Goal: Task Accomplishment & Management: Use online tool/utility

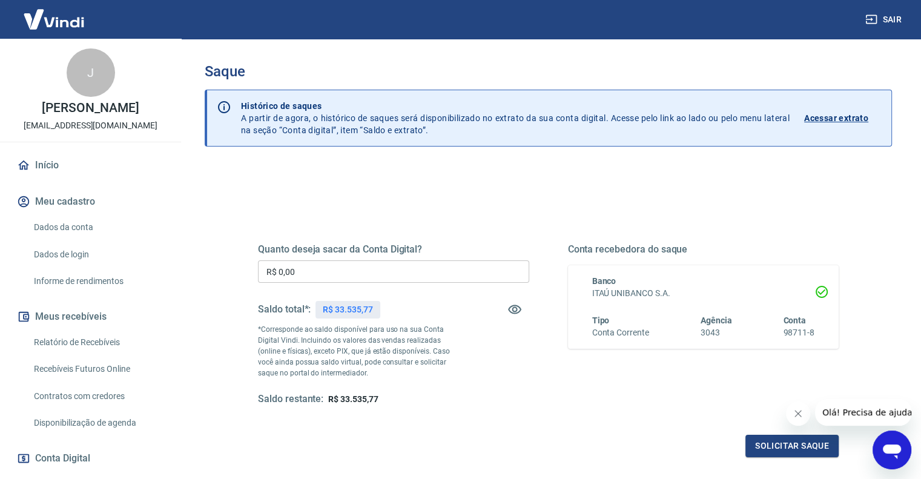
click at [446, 267] on input "R$ 0,00" at bounding box center [393, 271] width 271 height 22
type input "R$ 30.000,00"
click at [803, 447] on button "Solicitar saque" at bounding box center [792, 446] width 93 height 22
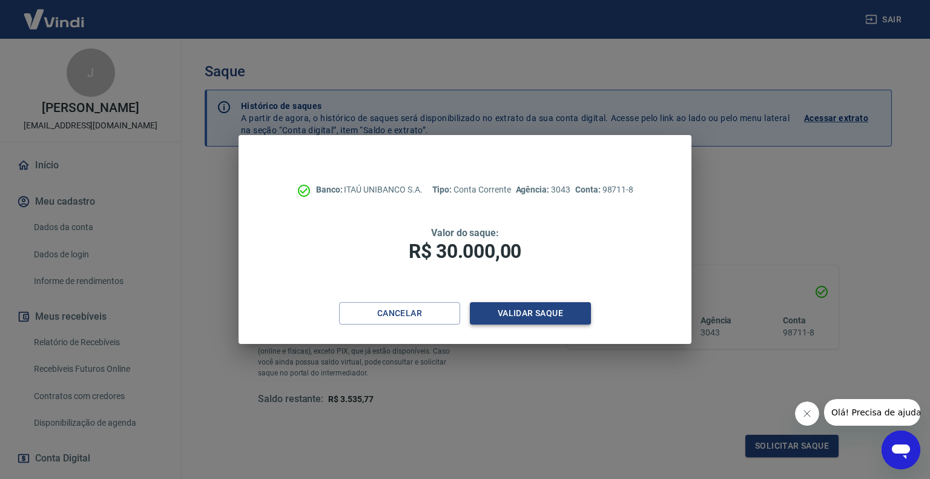
click at [572, 313] on button "Validar saque" at bounding box center [530, 313] width 121 height 22
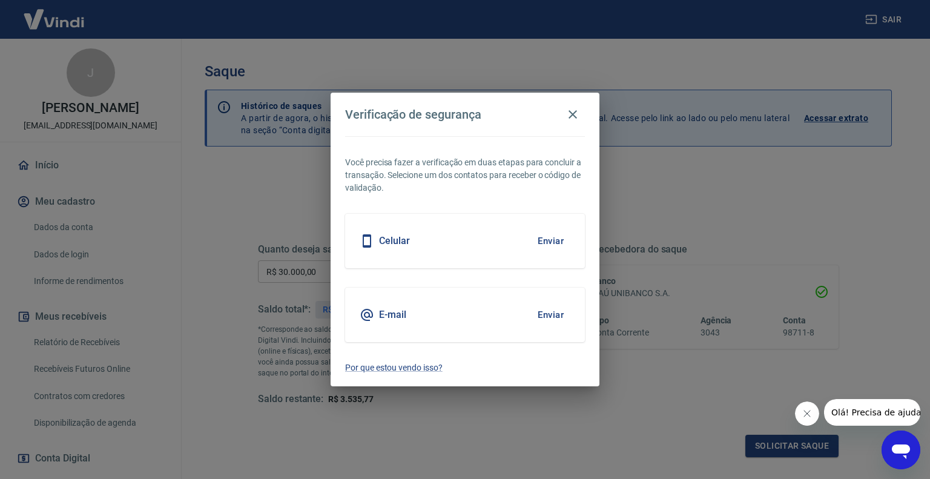
click at [550, 313] on button "Enviar" at bounding box center [550, 314] width 39 height 25
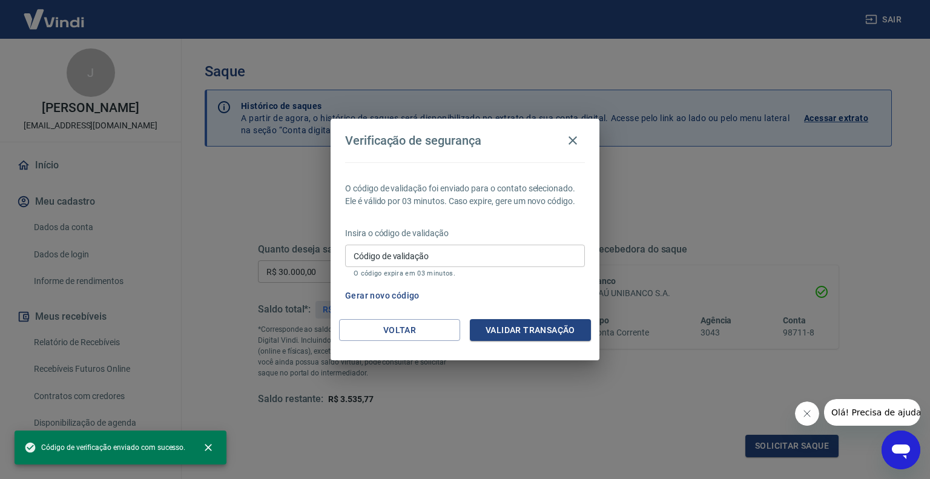
click at [480, 256] on input "Código de validação" at bounding box center [465, 256] width 240 height 22
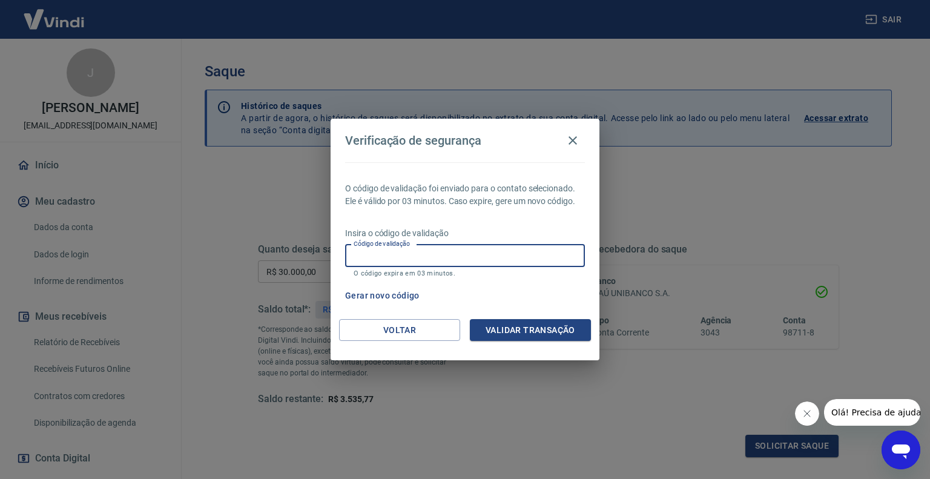
click at [480, 256] on input "Código de validação" at bounding box center [465, 256] width 240 height 22
type input "869260"
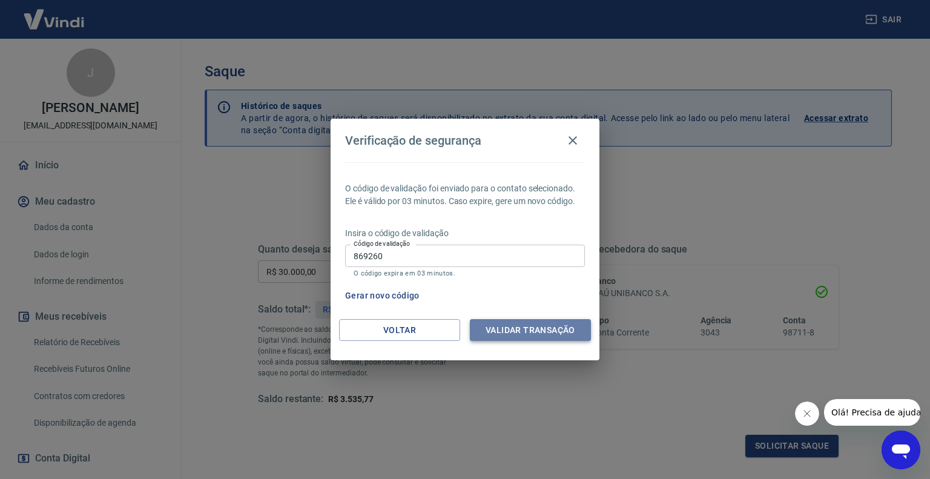
click at [531, 328] on button "Validar transação" at bounding box center [530, 330] width 121 height 22
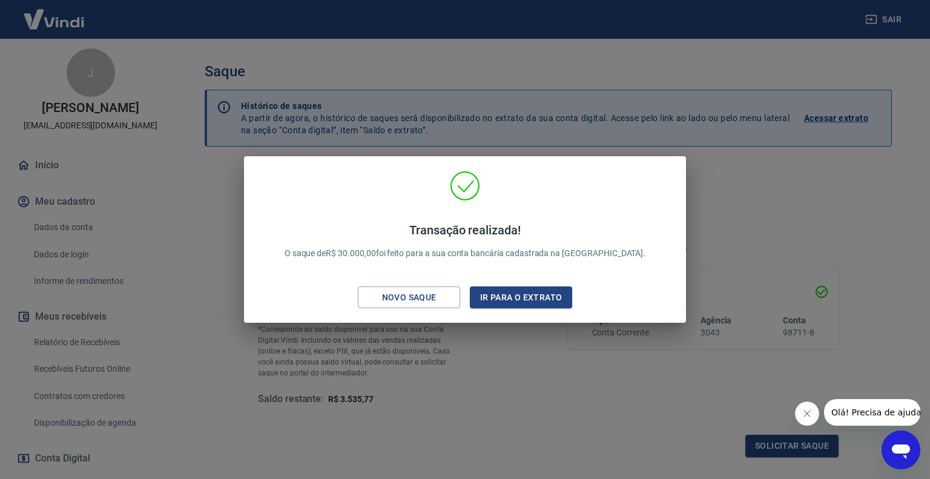
click at [548, 388] on div "Transação realizada! O saque de R$ 30.000,00 foi feito para a sua conta bancári…" at bounding box center [465, 239] width 930 height 479
